Goal: Task Accomplishment & Management: Manage account settings

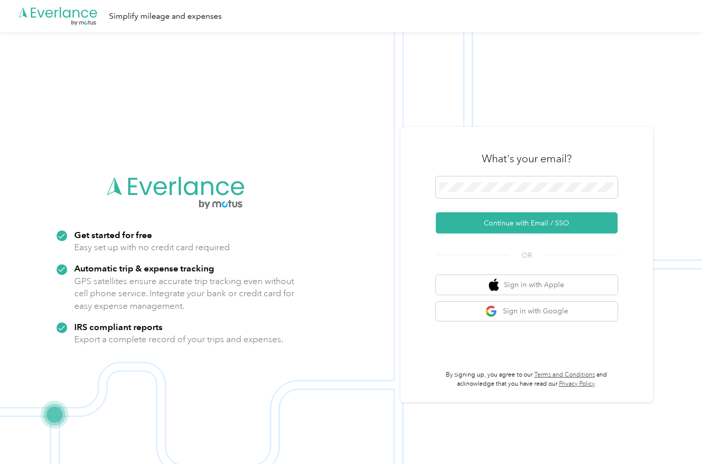
click at [369, 254] on img at bounding box center [351, 264] width 702 height 464
click at [476, 194] on span at bounding box center [527, 187] width 182 height 22
click at [476, 193] on span at bounding box center [527, 187] width 182 height 22
click at [476, 217] on button "Continue with Email / SSO" at bounding box center [527, 222] width 182 height 21
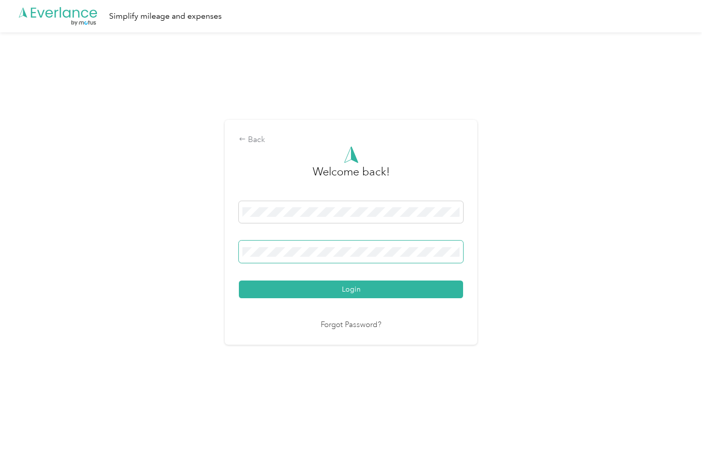
click at [354, 289] on button "Login" at bounding box center [351, 289] width 224 height 18
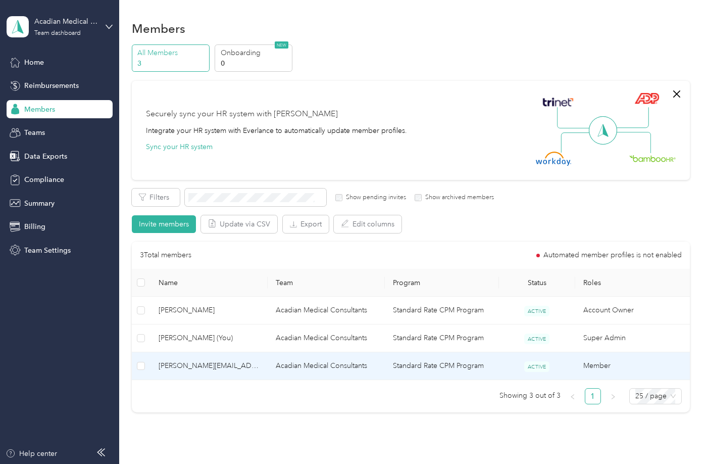
click at [359, 363] on td "Acadian Medical Consultants" at bounding box center [326, 366] width 117 height 28
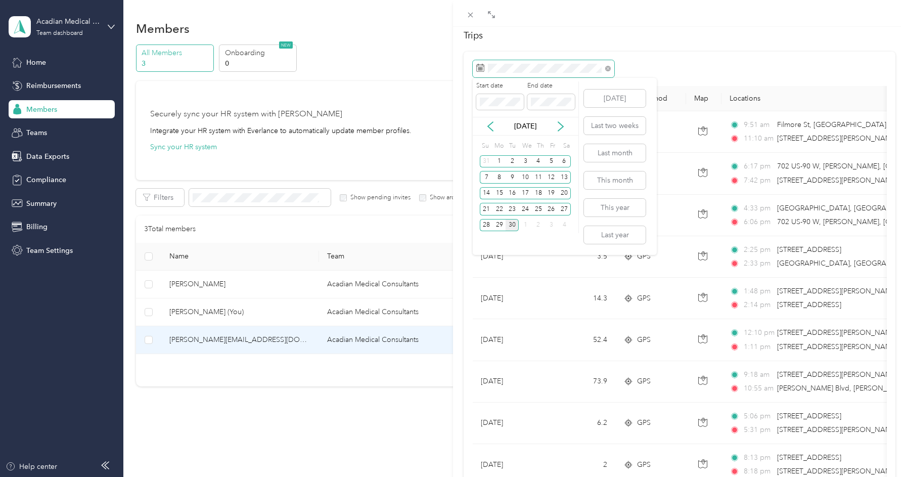
click at [472, 62] on span at bounding box center [542, 68] width 141 height 17
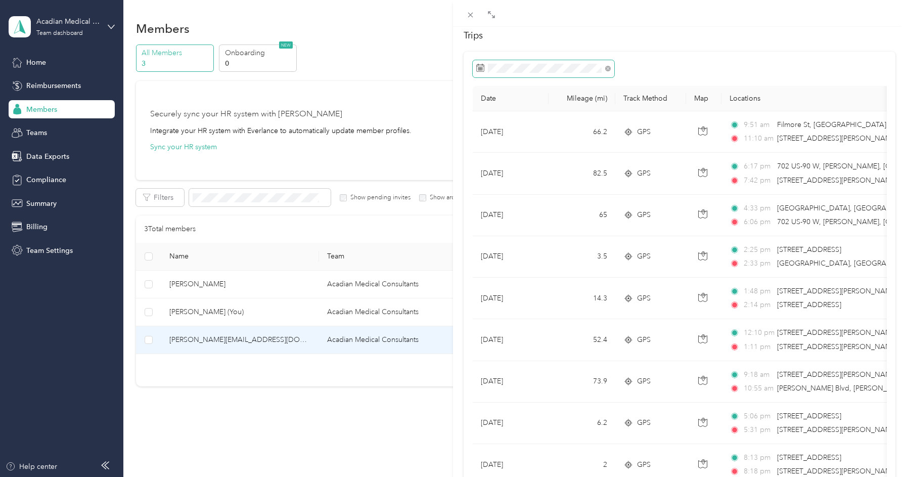
click at [475, 65] on span at bounding box center [542, 68] width 141 height 17
click at [483, 65] on icon at bounding box center [480, 68] width 8 height 7
click at [482, 69] on g at bounding box center [480, 68] width 8 height 8
click at [481, 69] on rect at bounding box center [480, 68] width 1 height 1
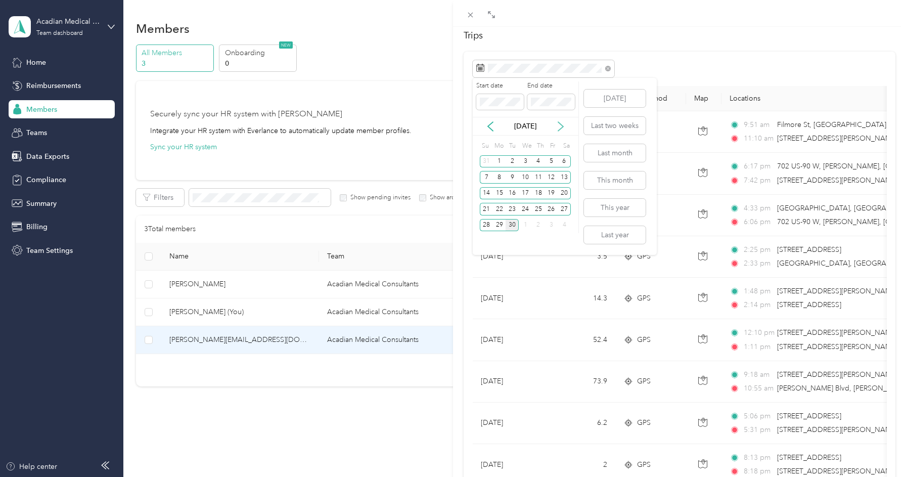
click at [556, 124] on icon at bounding box center [560, 126] width 10 height 10
click at [557, 124] on icon at bounding box center [560, 126] width 10 height 10
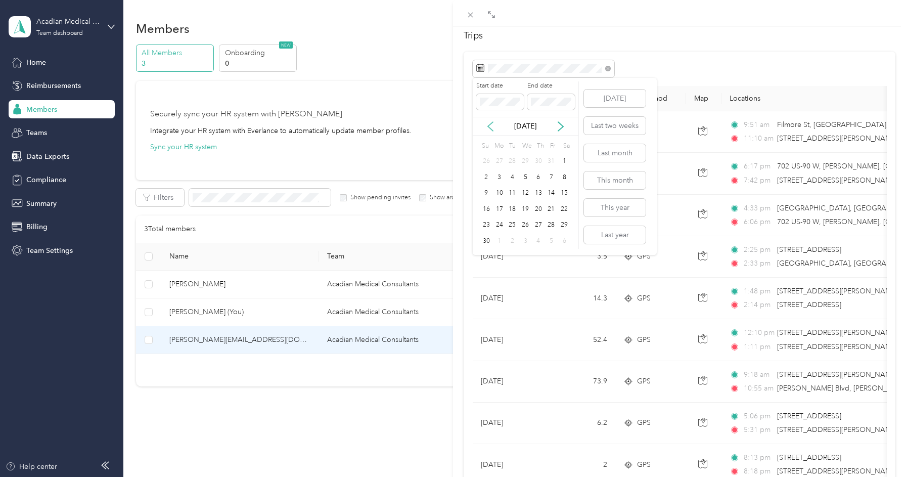
click at [489, 122] on icon at bounding box center [490, 126] width 10 height 10
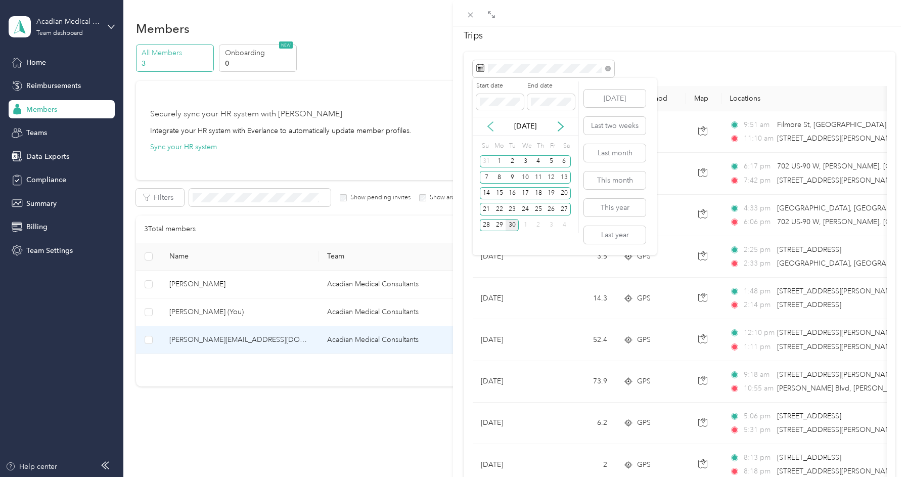
click at [489, 123] on icon at bounding box center [490, 126] width 10 height 10
click at [548, 162] on div "1" at bounding box center [551, 161] width 13 height 13
click at [574, 82] on label "End date" at bounding box center [551, 85] width 48 height 9
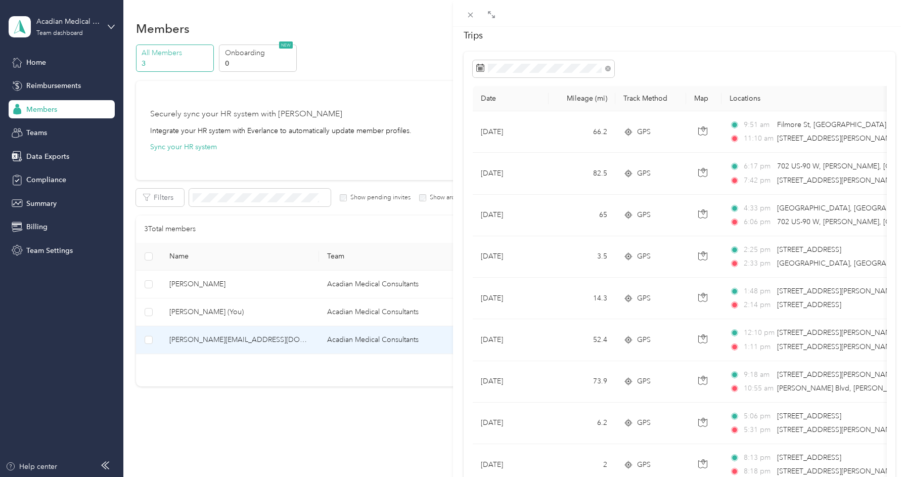
click at [627, 62] on div at bounding box center [679, 68] width 414 height 17
click at [559, 124] on icon at bounding box center [560, 126] width 10 height 10
click at [515, 157] on div "30" at bounding box center [511, 161] width 13 height 13
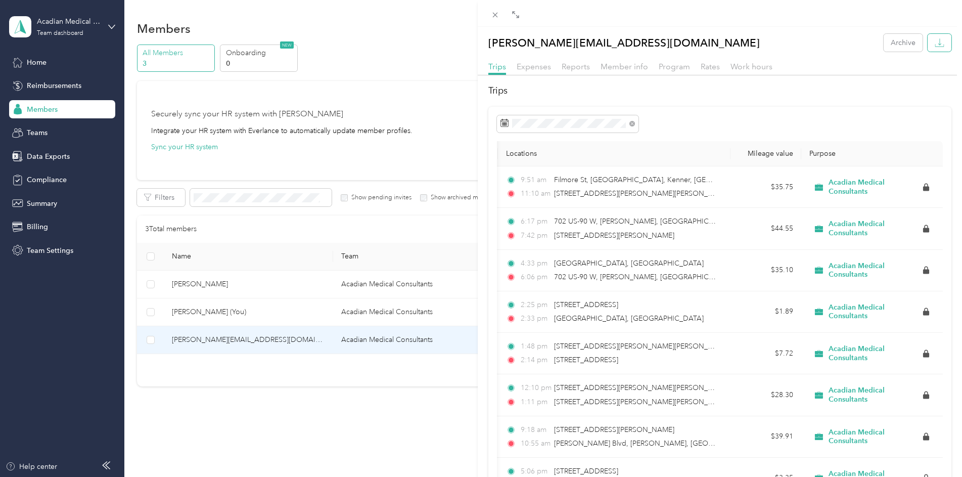
scroll to position [0, 250]
click at [707, 39] on button "button" at bounding box center [939, 43] width 24 height 18
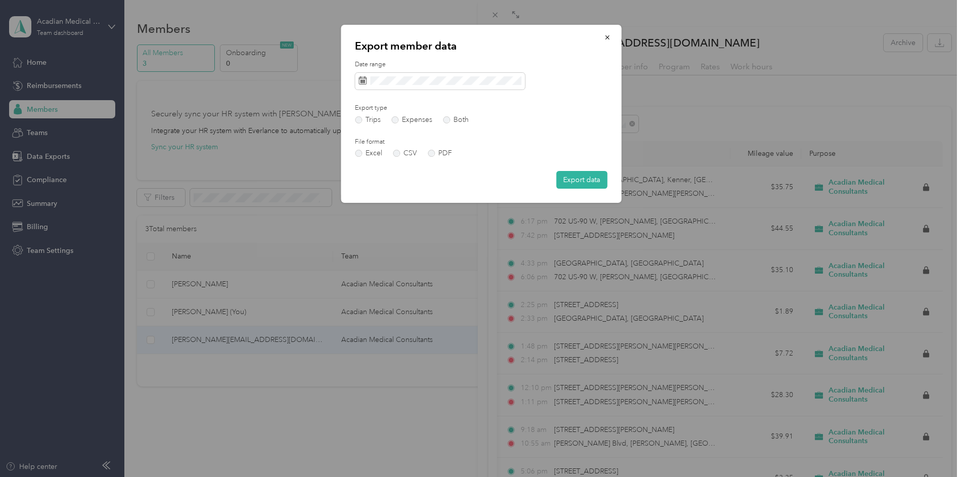
click at [570, 175] on button "Export data" at bounding box center [581, 180] width 51 height 18
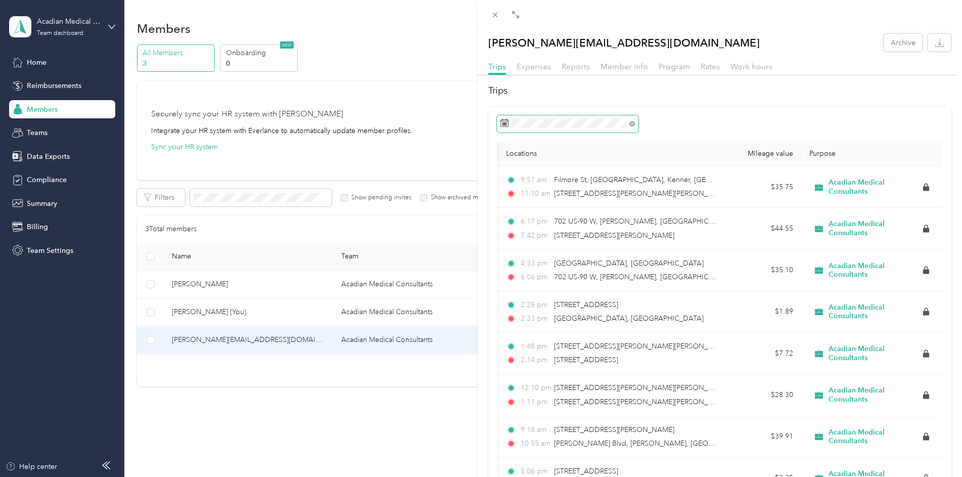
click at [626, 125] on span at bounding box center [630, 123] width 9 height 7
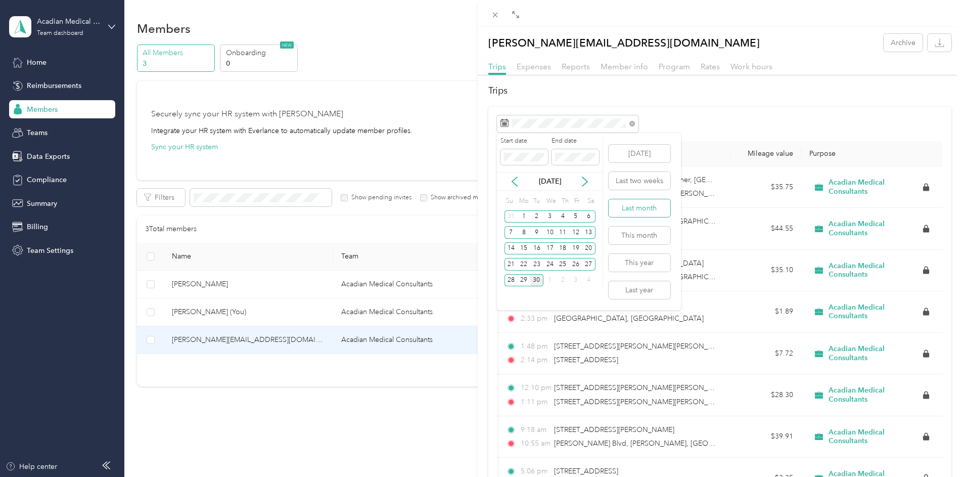
click at [640, 209] on button "Last month" at bounding box center [639, 208] width 62 height 18
